Goal: Information Seeking & Learning: Check status

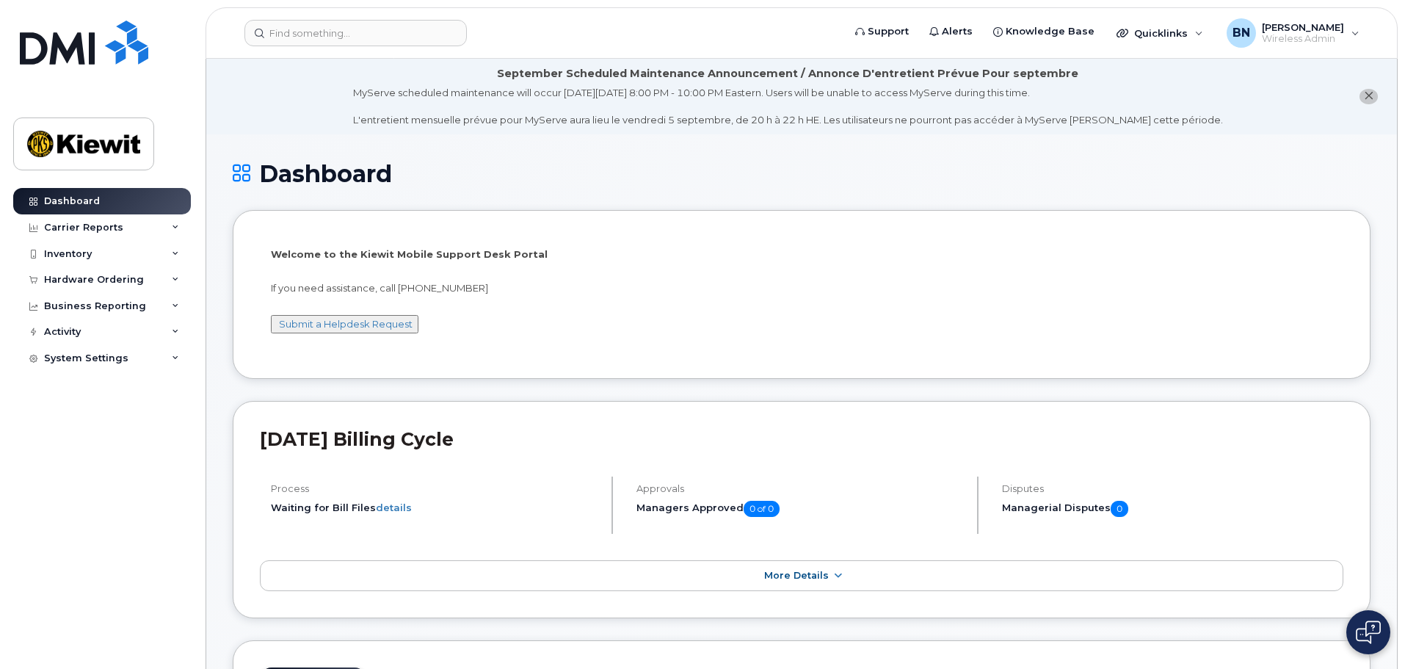
click at [1357, 642] on img at bounding box center [1368, 631] width 25 height 23
click at [167, 279] on div "Hardware Ordering" at bounding box center [102, 279] width 178 height 26
click at [139, 336] on link "Orders" at bounding box center [115, 335] width 152 height 28
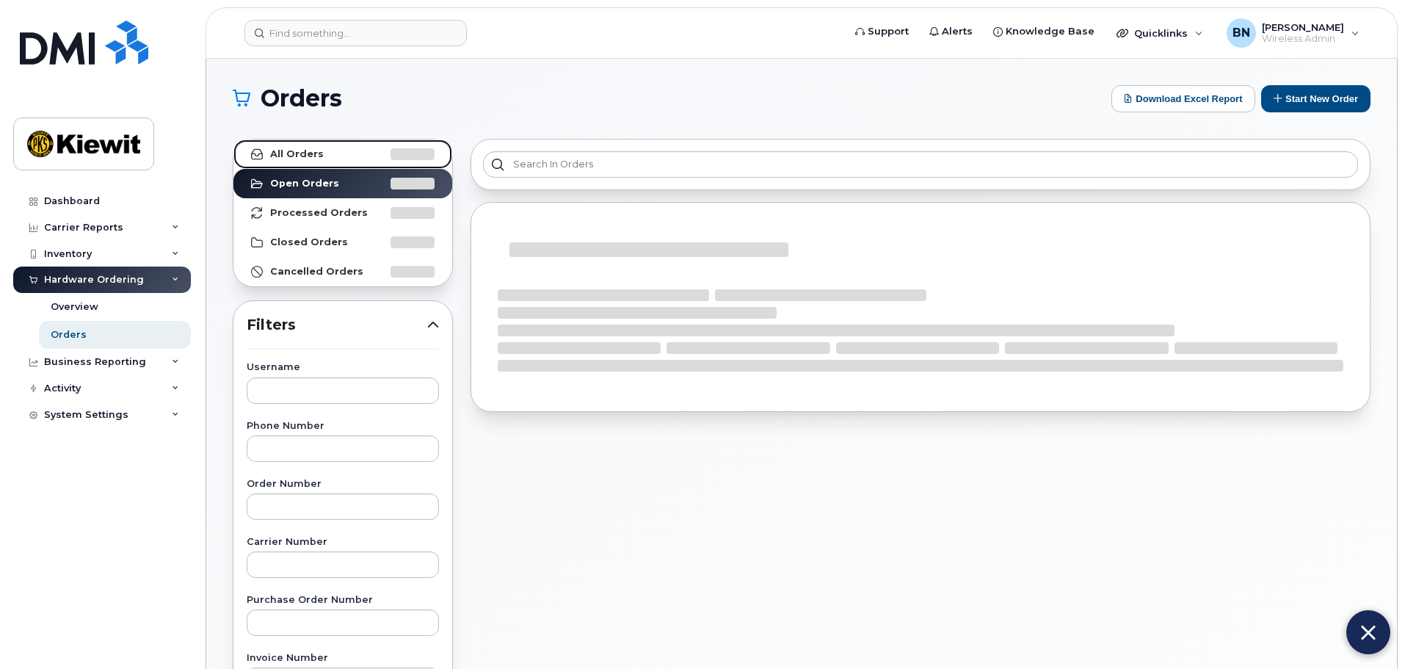
click at [322, 153] on link "All Orders" at bounding box center [342, 153] width 219 height 29
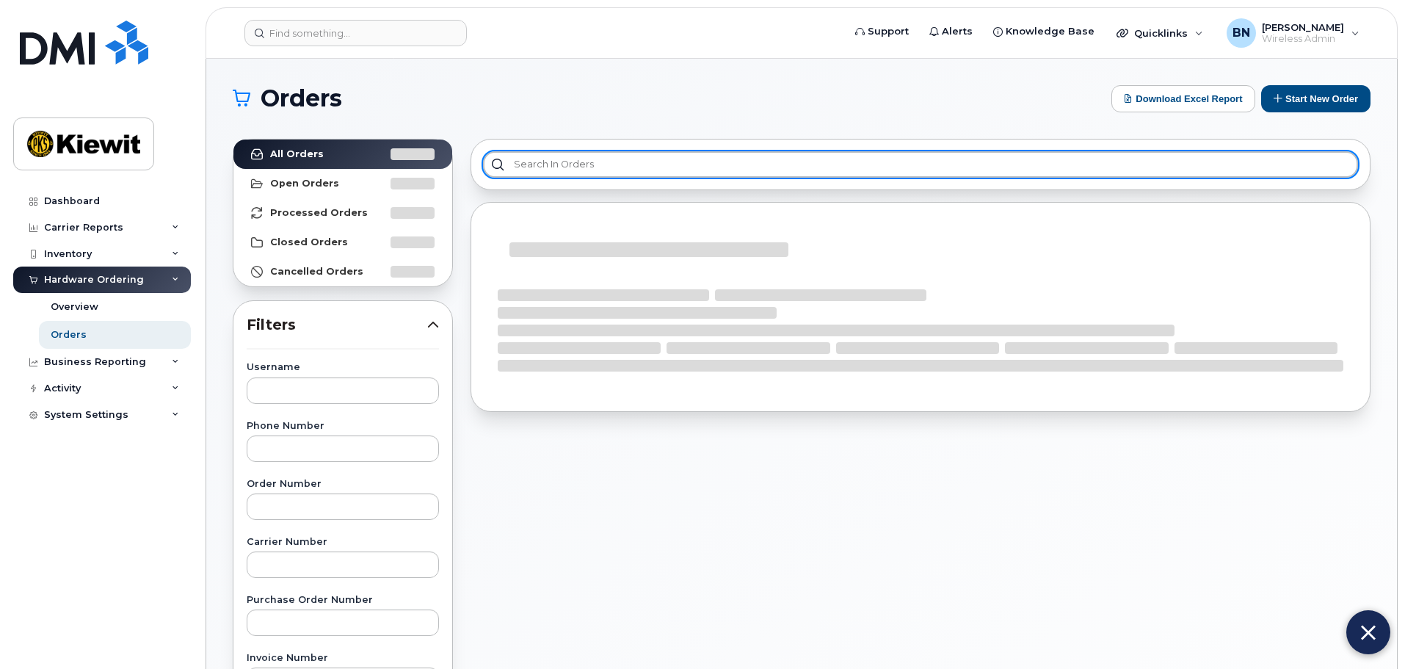
click at [552, 168] on input "text" at bounding box center [920, 164] width 875 height 26
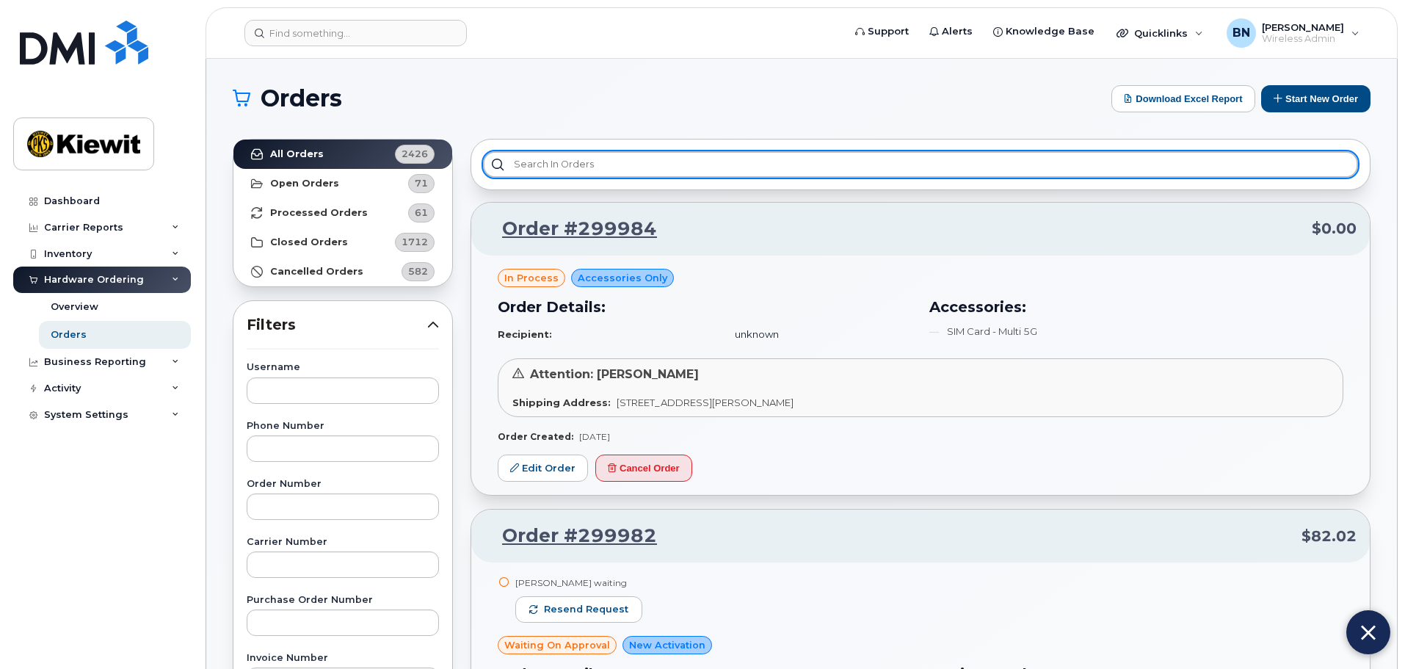
paste input "299953"
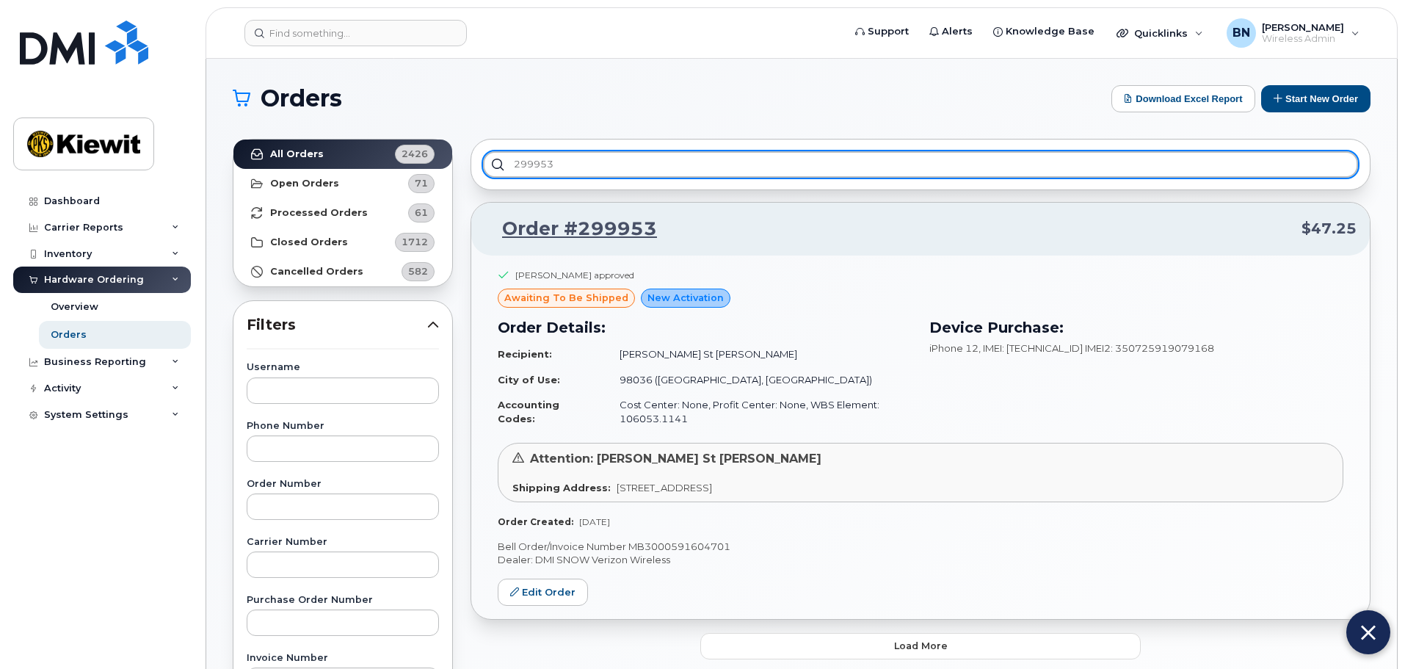
type input "299953"
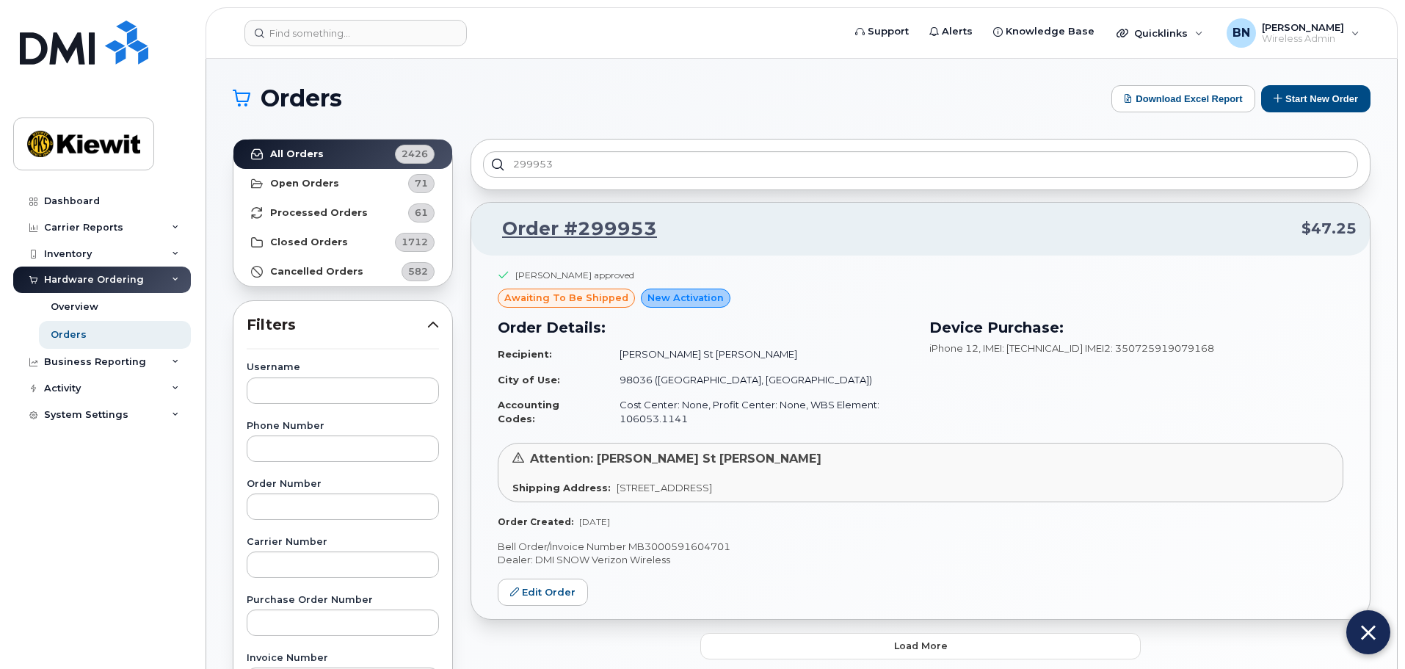
click at [1001, 277] on div "[PERSON_NAME] approved" at bounding box center [921, 279] width 846 height 21
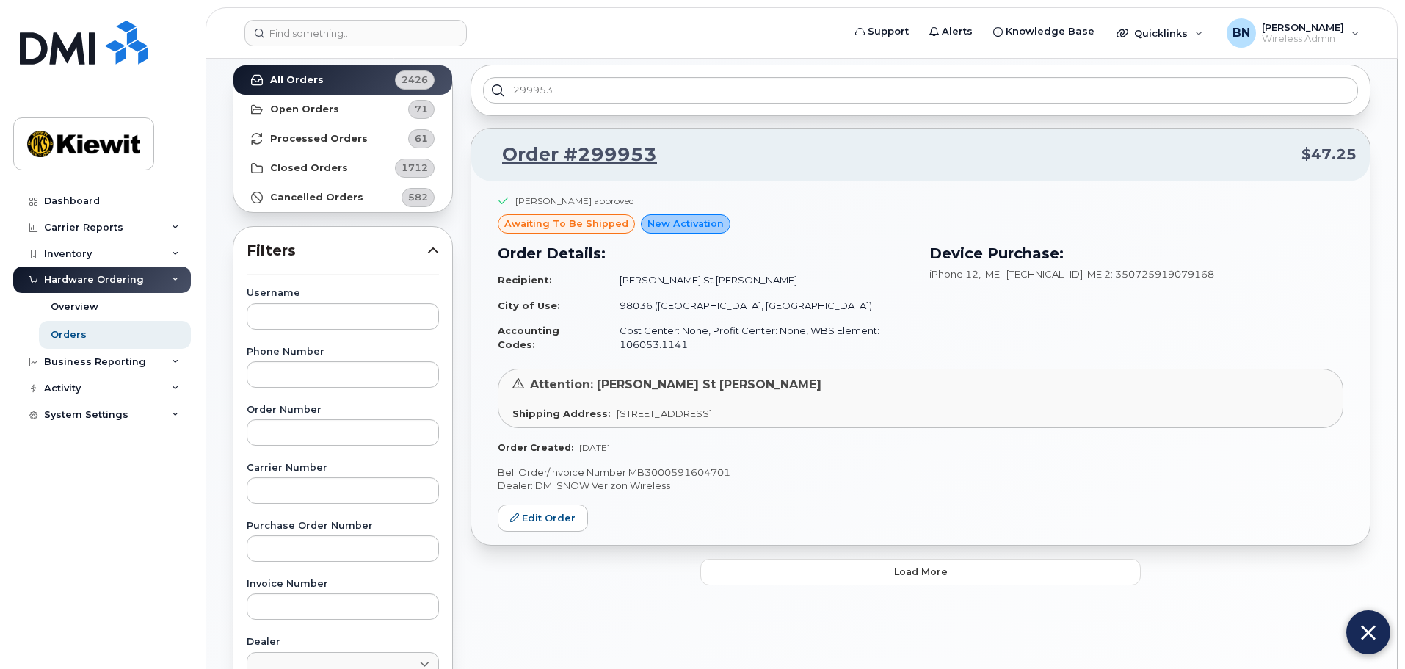
scroll to position [73, 0]
drag, startPoint x: 662, startPoint y: 156, endPoint x: 579, endPoint y: 164, distance: 83.4
click at [579, 164] on p "Order #299953 $47.25" at bounding box center [921, 155] width 872 height 26
copy link "299953"
